Goal: Information Seeking & Learning: Compare options

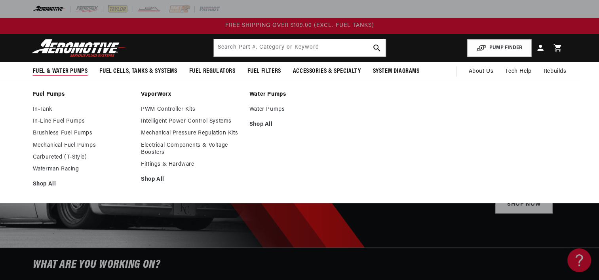
click at [70, 72] on span "Fuel & Water Pumps" at bounding box center [60, 71] width 55 height 8
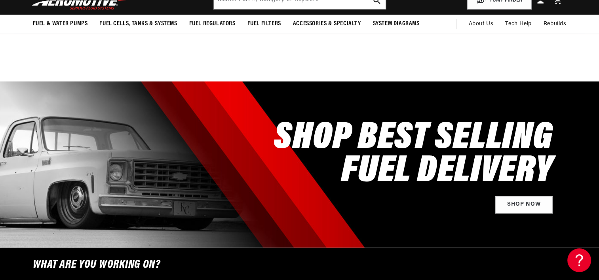
scroll to position [317, 0]
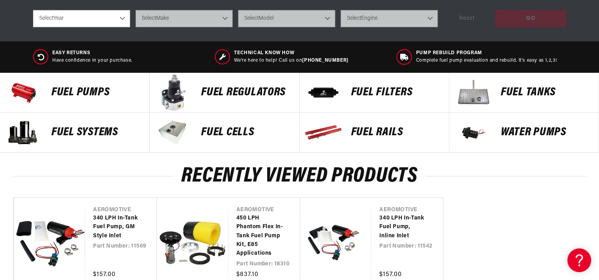
click at [90, 95] on p "Fuel Pumps" at bounding box center [96, 93] width 90 height 12
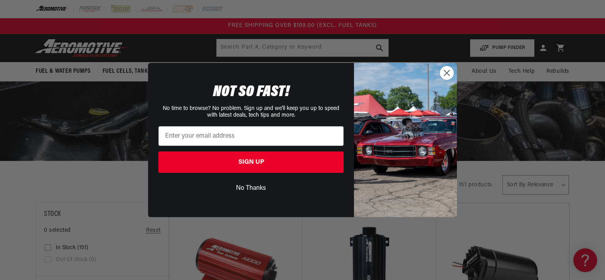
click at [447, 71] on circle "Close dialog" at bounding box center [446, 73] width 13 height 13
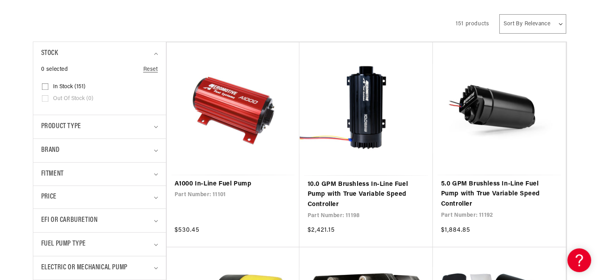
scroll to position [162, 0]
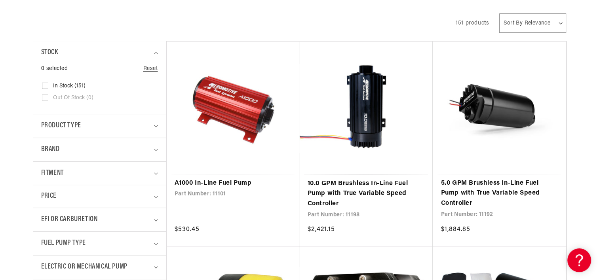
click at [218, 179] on link "A1000 In-Line Fuel Pump" at bounding box center [233, 184] width 117 height 10
click at [371, 195] on link "10.0 GPM Brushless In-Line Fuel Pump with True Variable Speed Controller" at bounding box center [366, 194] width 118 height 30
click at [512, 184] on link "5.0 GPM Brushless In-Line Fuel Pump with True Variable Speed Controller" at bounding box center [499, 194] width 117 height 30
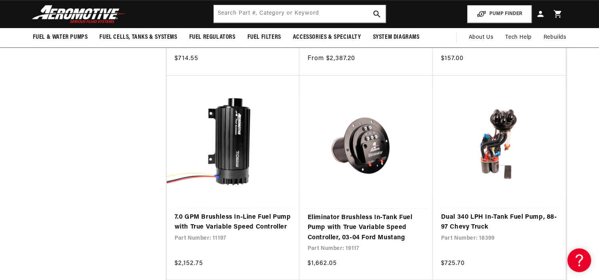
scroll to position [527, 0]
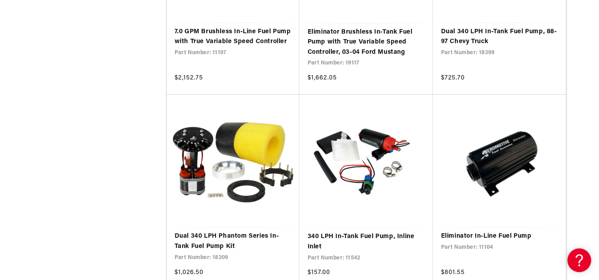
scroll to position [715, 0]
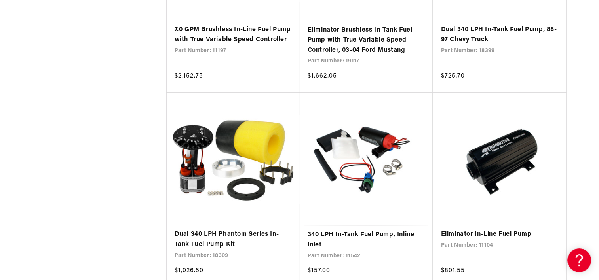
click at [491, 231] on link "Eliminator In-Line Fuel Pump" at bounding box center [499, 235] width 117 height 10
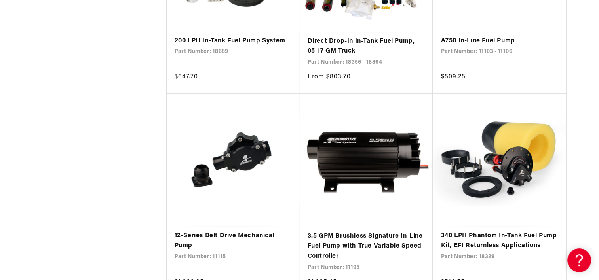
scroll to position [1337, 0]
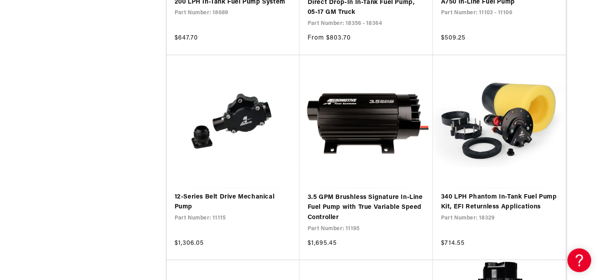
click at [376, 201] on link "3.5 GPM Brushless Signature In-Line Fuel Pump with True Variable Speed Controll…" at bounding box center [366, 207] width 118 height 30
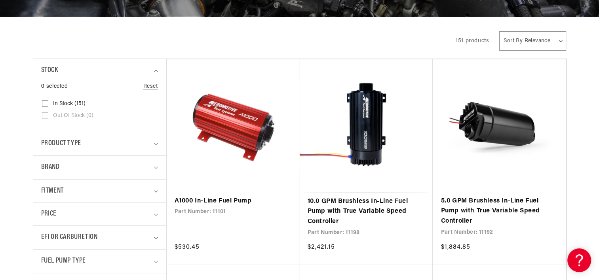
scroll to position [155, 0]
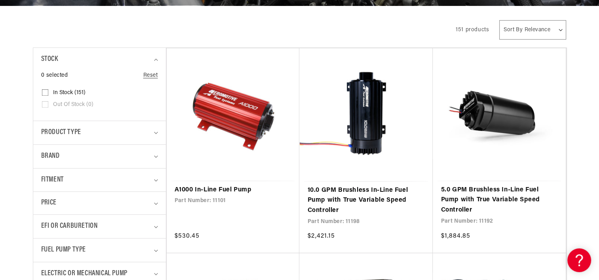
click at [506, 195] on link "5.0 GPM Brushless In-Line Fuel Pump with True Variable Speed Controller" at bounding box center [499, 200] width 117 height 30
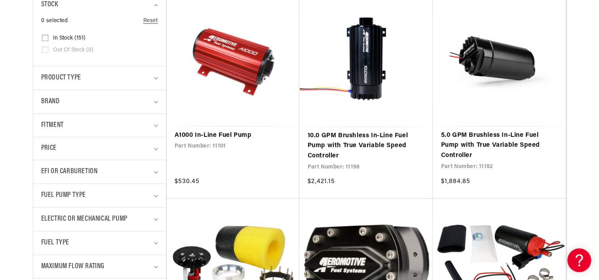
scroll to position [211, 0]
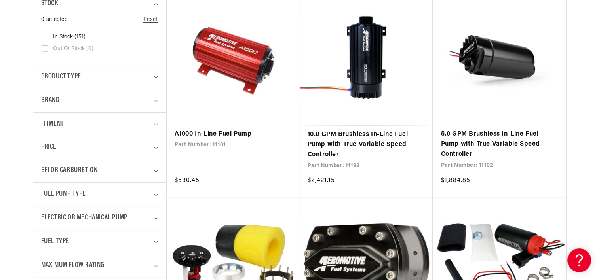
click at [384, 140] on link "10.0 GPM Brushless In-Line Fuel Pump with True Variable Speed Controller" at bounding box center [366, 145] width 118 height 30
click at [483, 129] on link "5.0 GPM Brushless In-Line Fuel Pump with True Variable Speed Controller" at bounding box center [499, 144] width 117 height 30
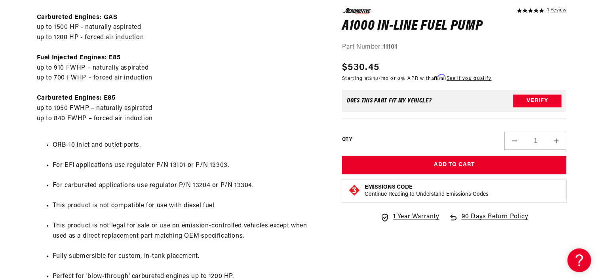
scroll to position [507, 0]
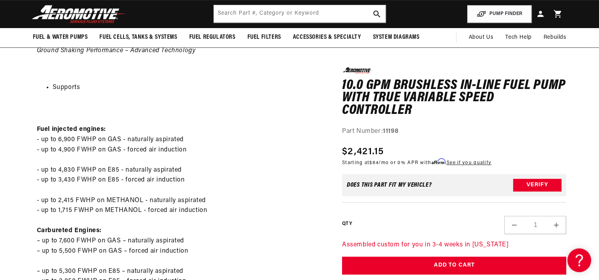
scroll to position [183, 0]
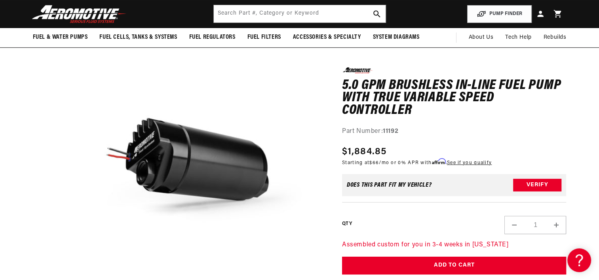
scroll to position [46, 0]
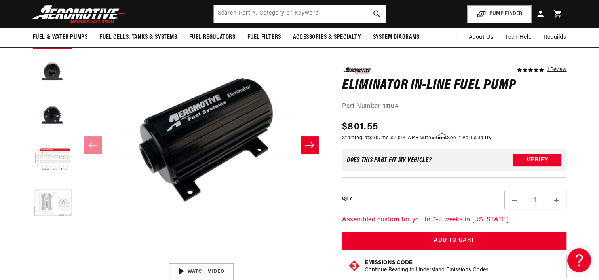
scroll to position [99, 0]
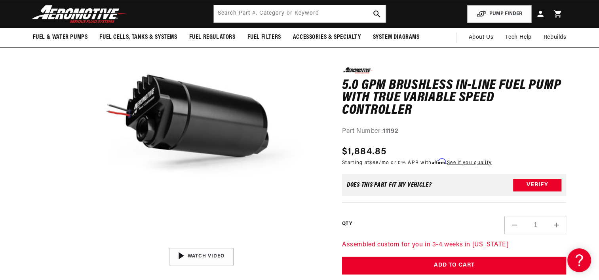
scroll to position [119, 0]
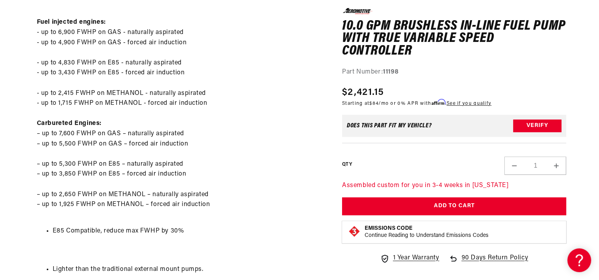
scroll to position [495, 0]
